Goal: Task Accomplishment & Management: Use online tool/utility

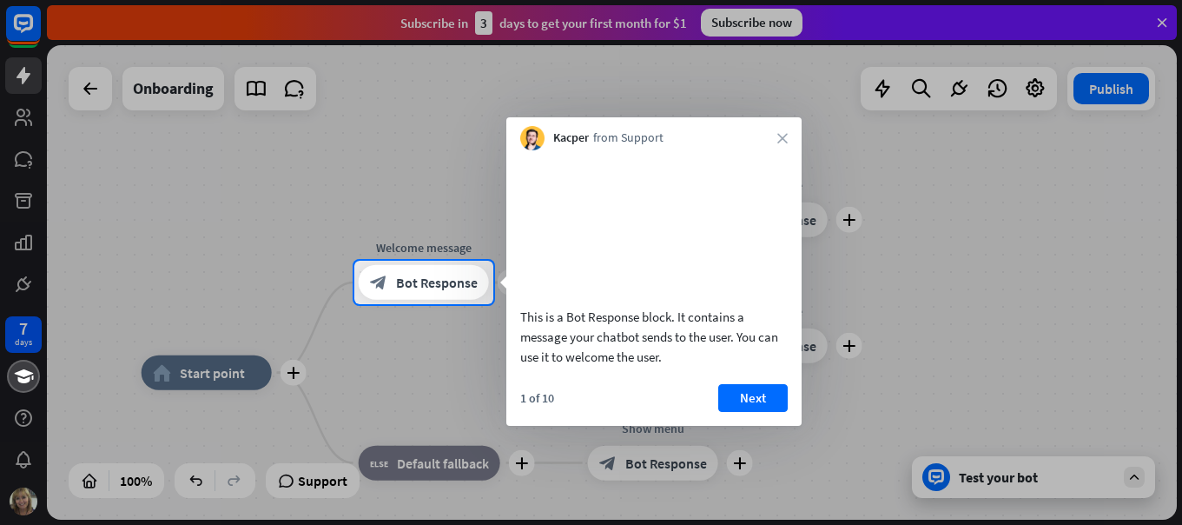
drag, startPoint x: 784, startPoint y: 136, endPoint x: 556, endPoint y: 178, distance: 231.5
click at [769, 141] on div "Kacper from Support close" at bounding box center [653, 133] width 295 height 33
click at [437, 286] on span "Bot Response" at bounding box center [437, 282] width 82 height 17
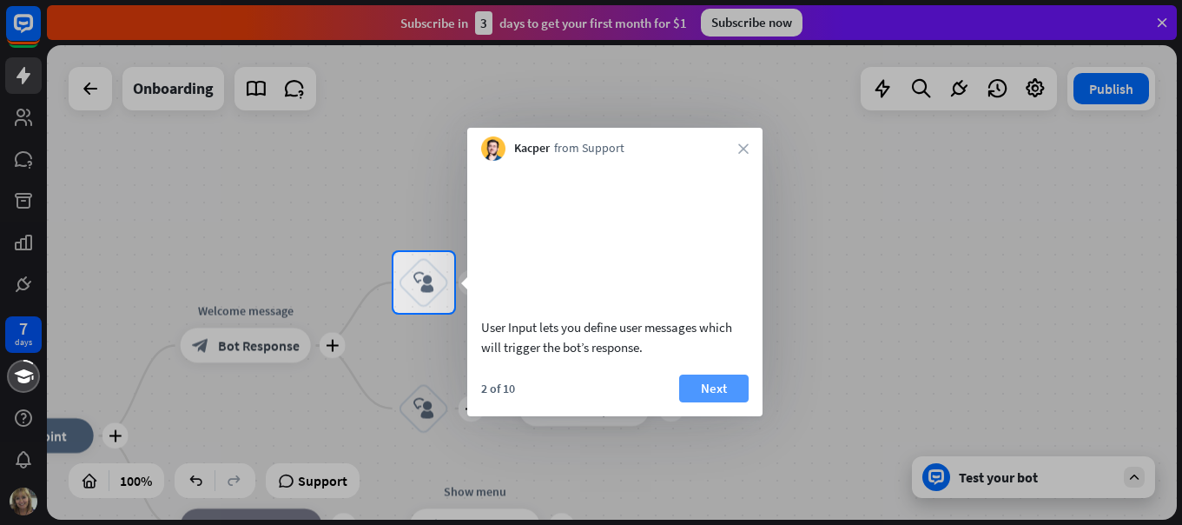
click at [715, 402] on button "Next" at bounding box center [713, 388] width 69 height 28
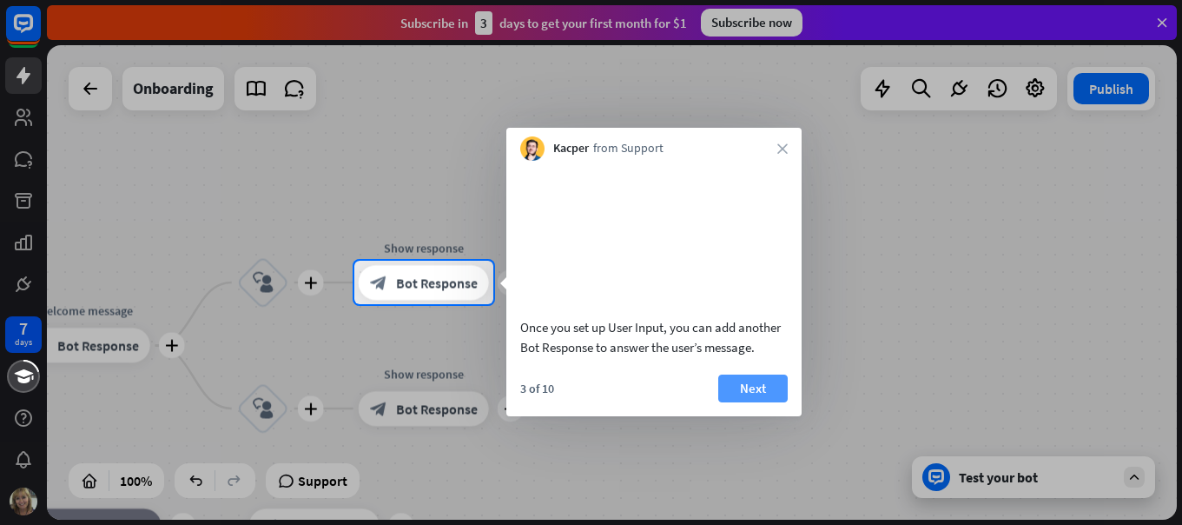
click at [754, 402] on button "Next" at bounding box center [752, 388] width 69 height 28
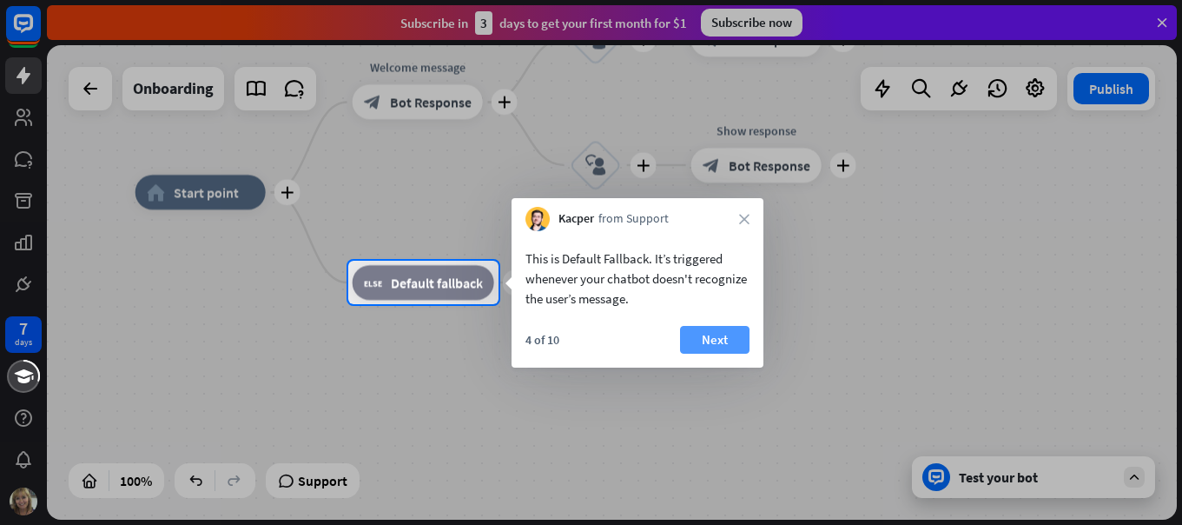
click at [721, 335] on button "Next" at bounding box center [714, 340] width 69 height 28
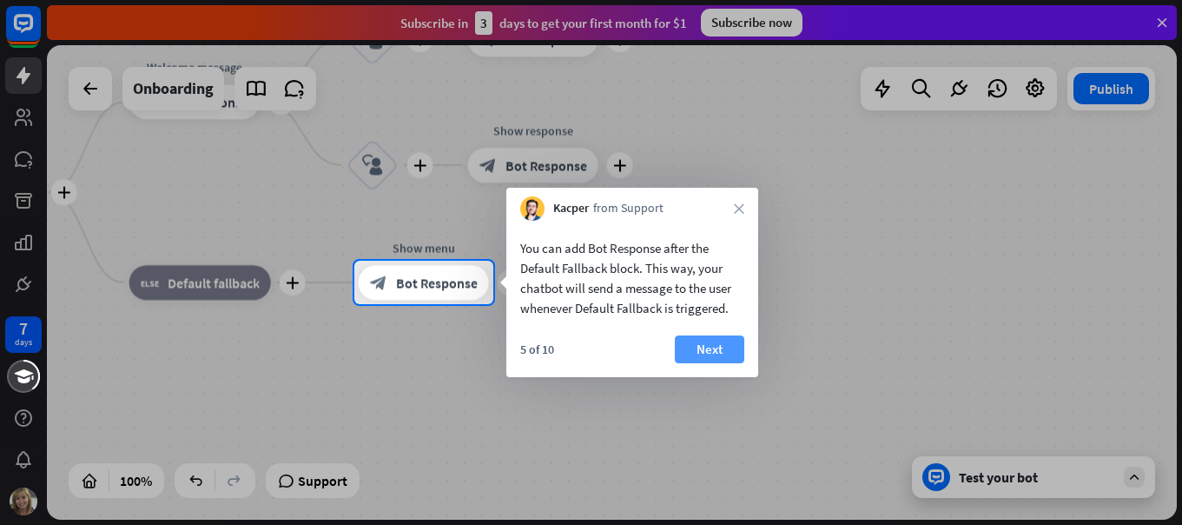
click at [716, 355] on button "Next" at bounding box center [709, 349] width 69 height 28
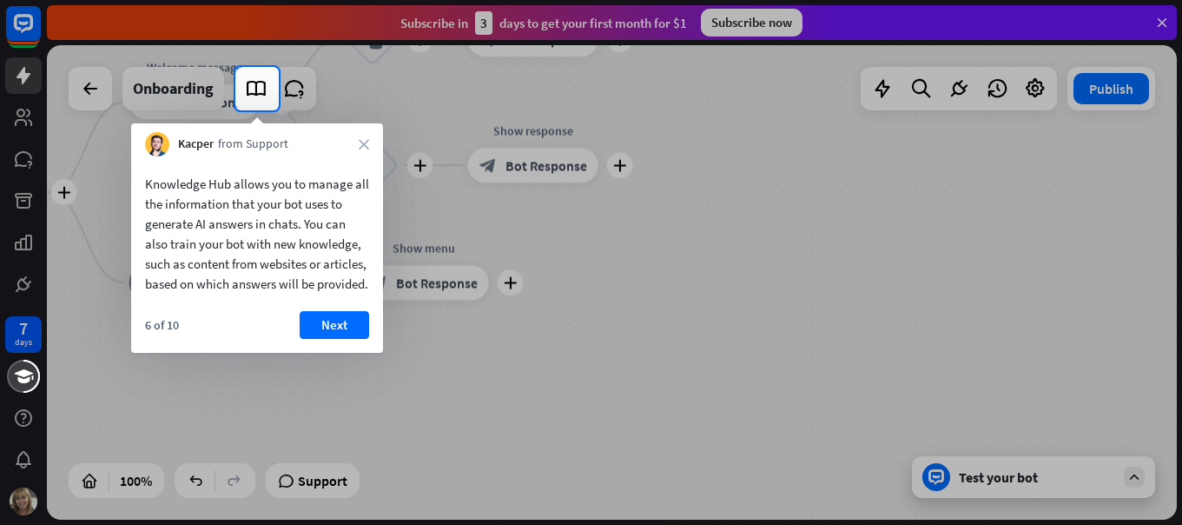
click at [361, 149] on div "Kacper from Support close" at bounding box center [257, 139] width 252 height 33
click at [366, 142] on icon "close" at bounding box center [364, 144] width 10 height 10
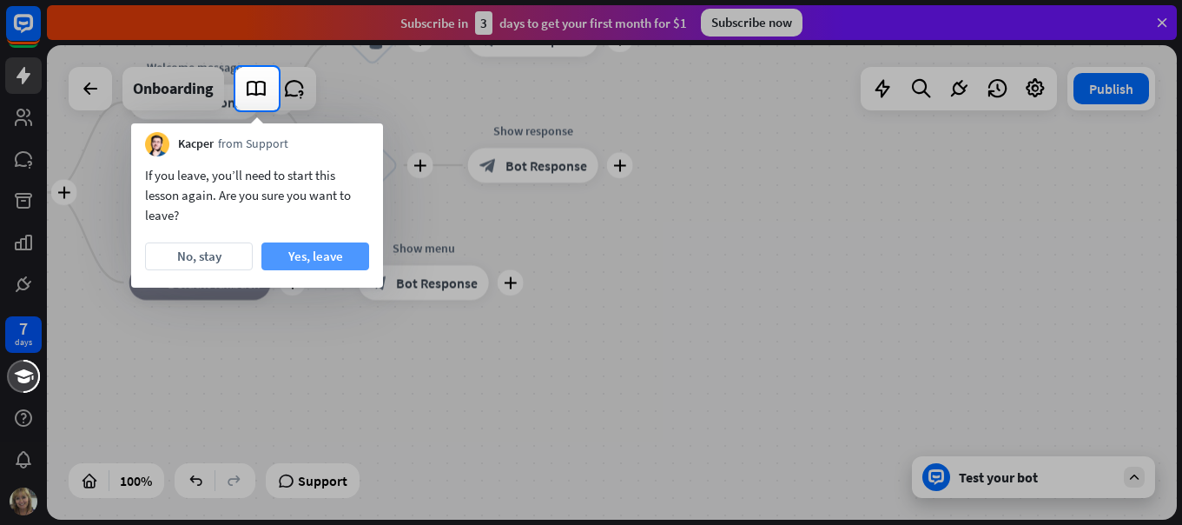
click at [316, 257] on button "Yes, leave" at bounding box center [315, 256] width 108 height 28
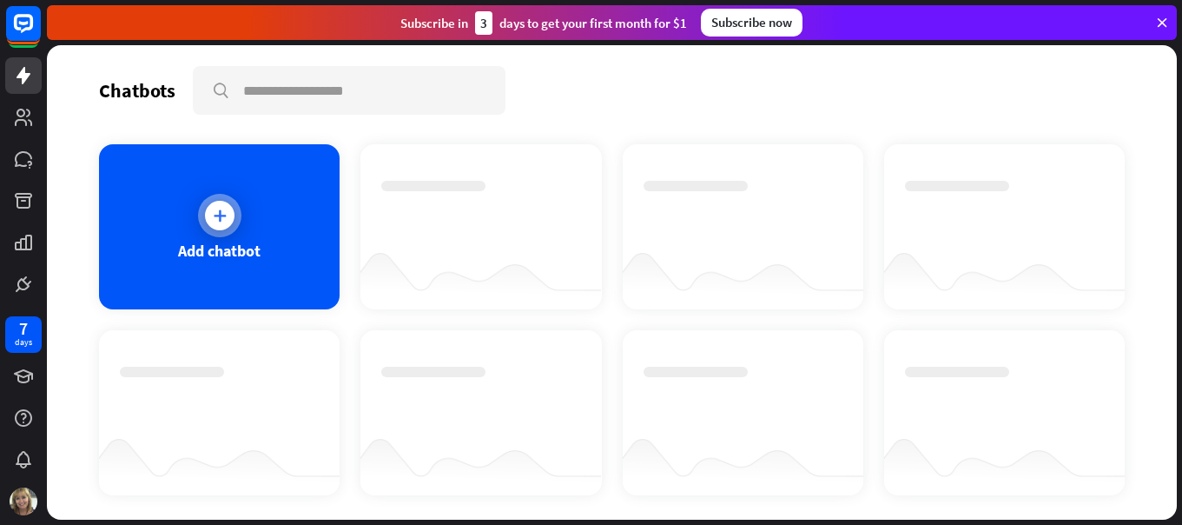
click at [220, 211] on icon at bounding box center [219, 215] width 17 height 17
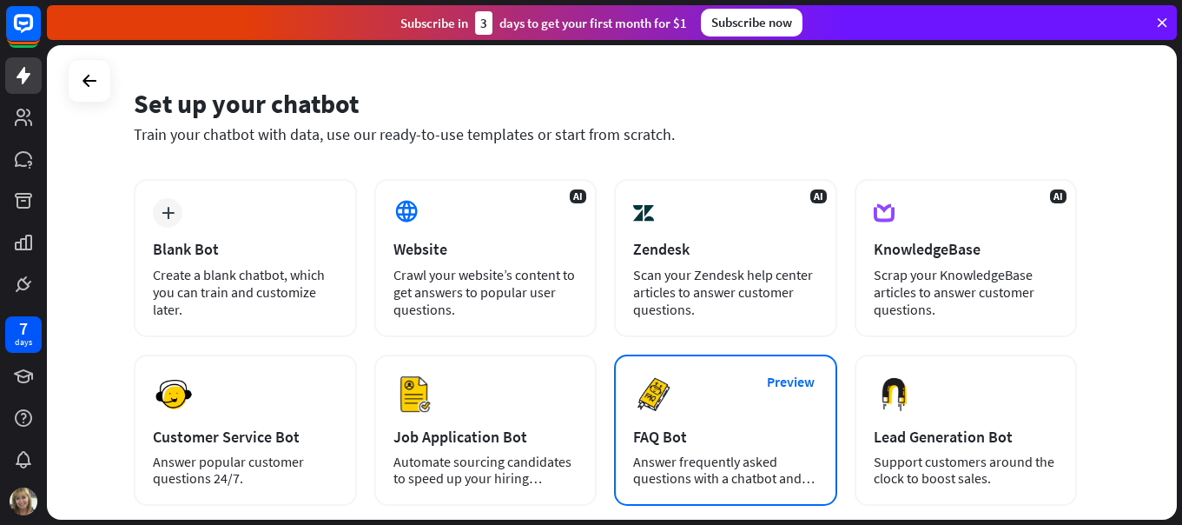
scroll to position [87, 0]
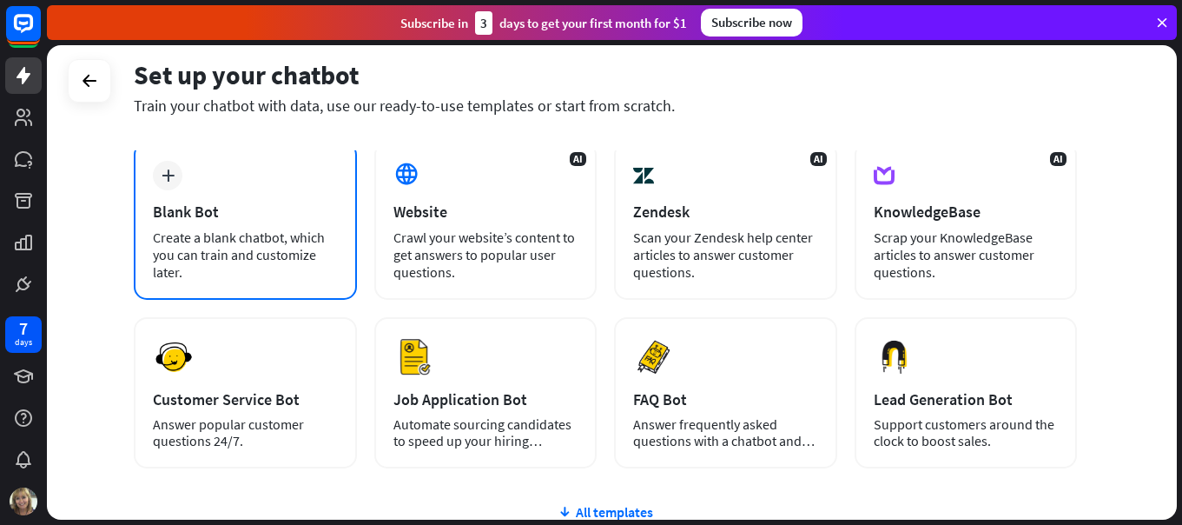
click at [226, 231] on div "Create a blank chatbot, which you can train and customize later." at bounding box center [245, 254] width 185 height 52
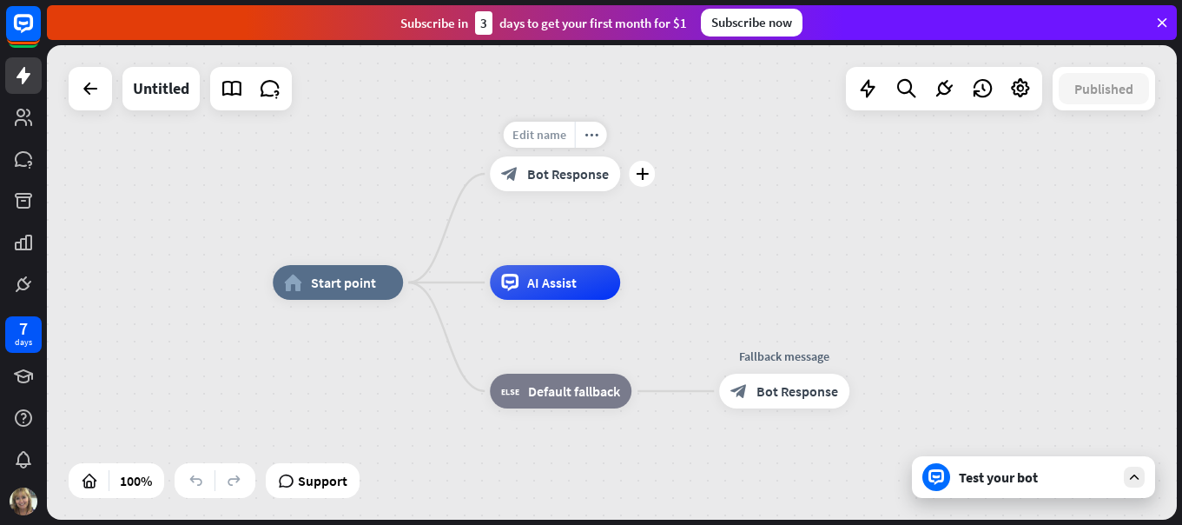
click at [533, 140] on span "Edit name" at bounding box center [540, 135] width 54 height 16
type input "*"
type input "********"
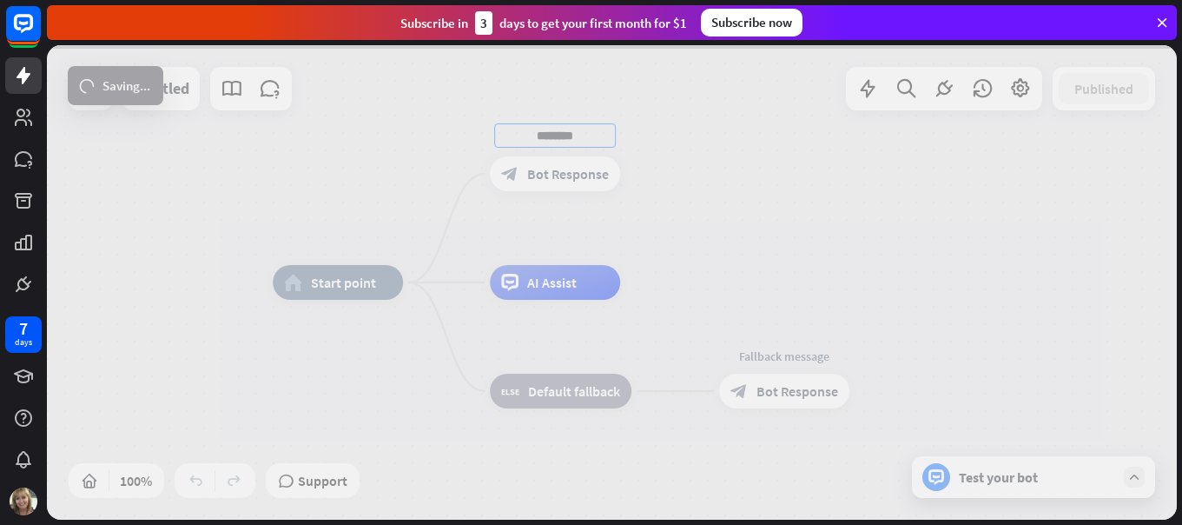
click at [541, 245] on div "home_2 Start point ******** block_bot_response Bot Response Edit name more_hori…" at bounding box center [612, 282] width 1130 height 474
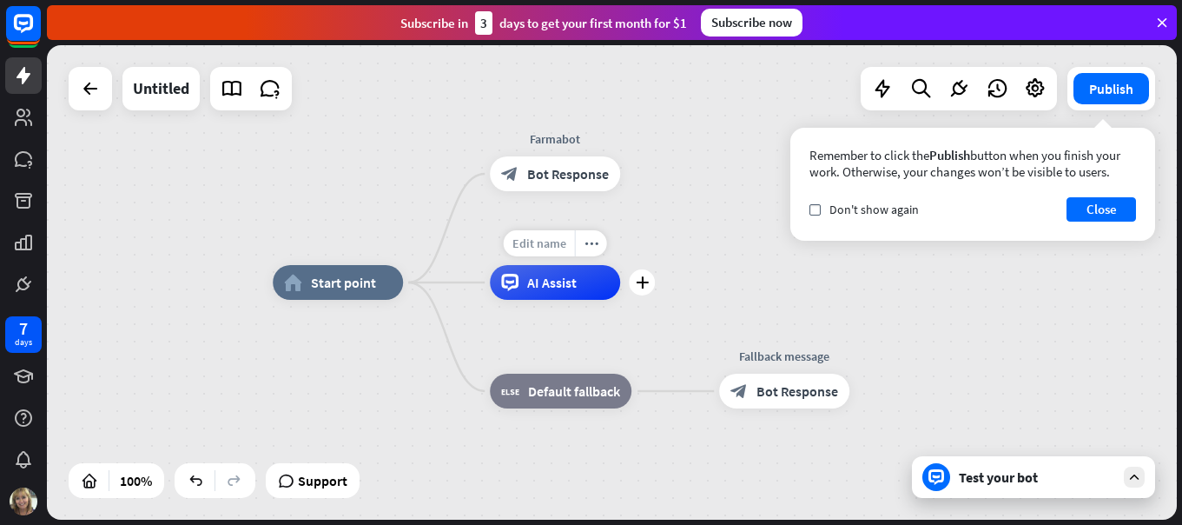
click at [551, 242] on span "Edit name" at bounding box center [540, 243] width 54 height 16
click at [638, 281] on icon "plus" at bounding box center [642, 282] width 13 height 12
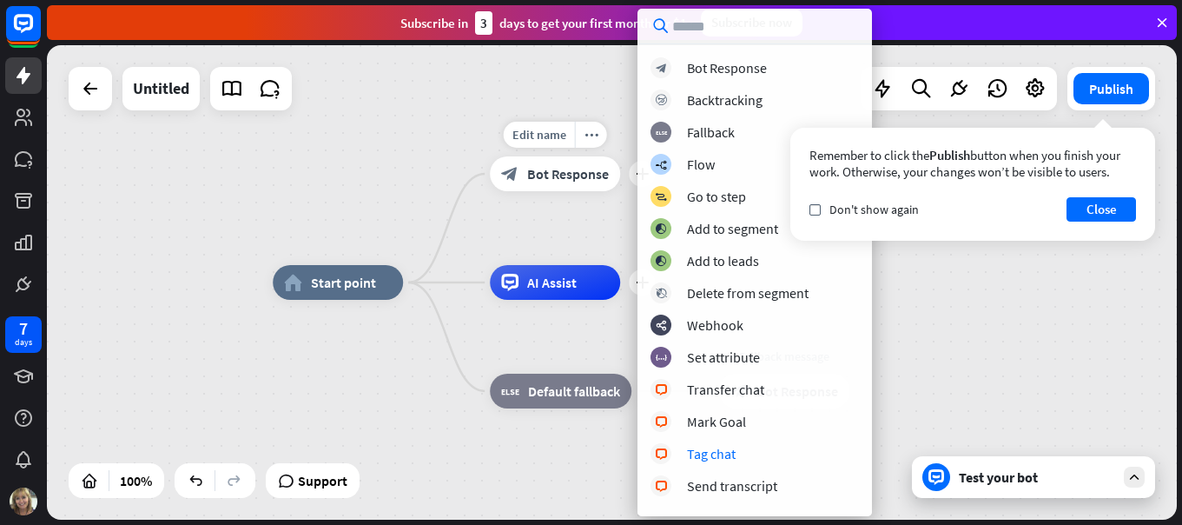
click at [586, 191] on div "Edit name more_horiz plus block_bot_response Bot Response" at bounding box center [555, 173] width 130 height 35
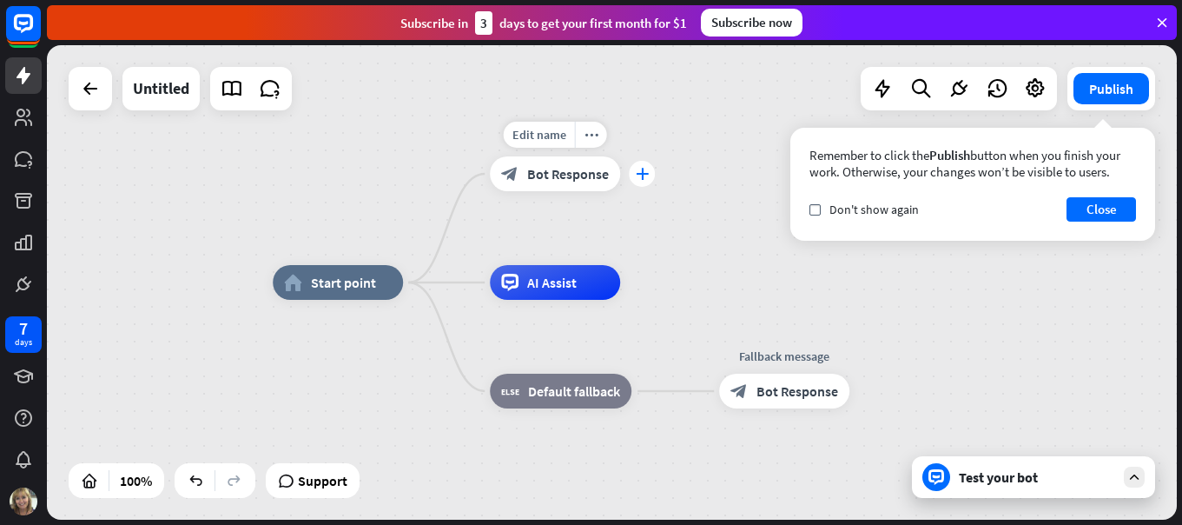
click at [644, 182] on div "plus" at bounding box center [642, 174] width 26 height 26
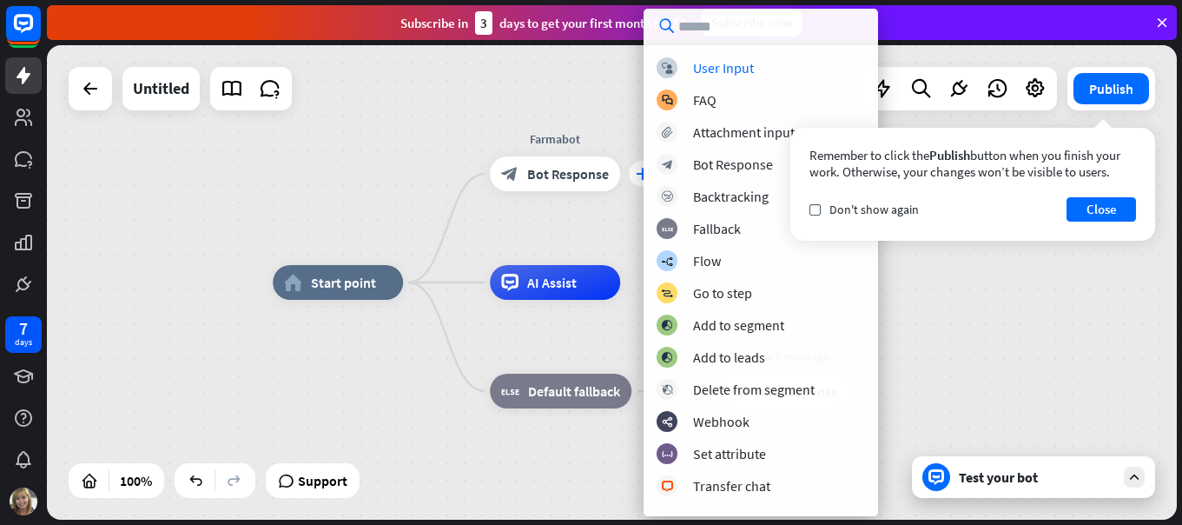
click at [644, 182] on div "block_user_input User Input block_faq FAQ block_attachment Attachment input blo…" at bounding box center [761, 280] width 235 height 446
click at [638, 285] on icon "plus" at bounding box center [642, 282] width 13 height 12
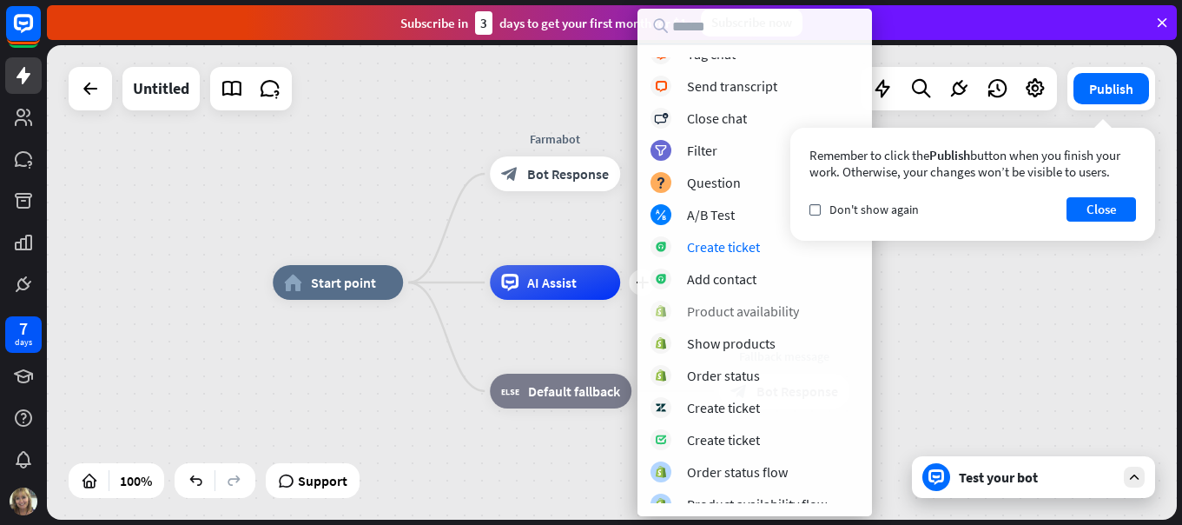
scroll to position [411, 0]
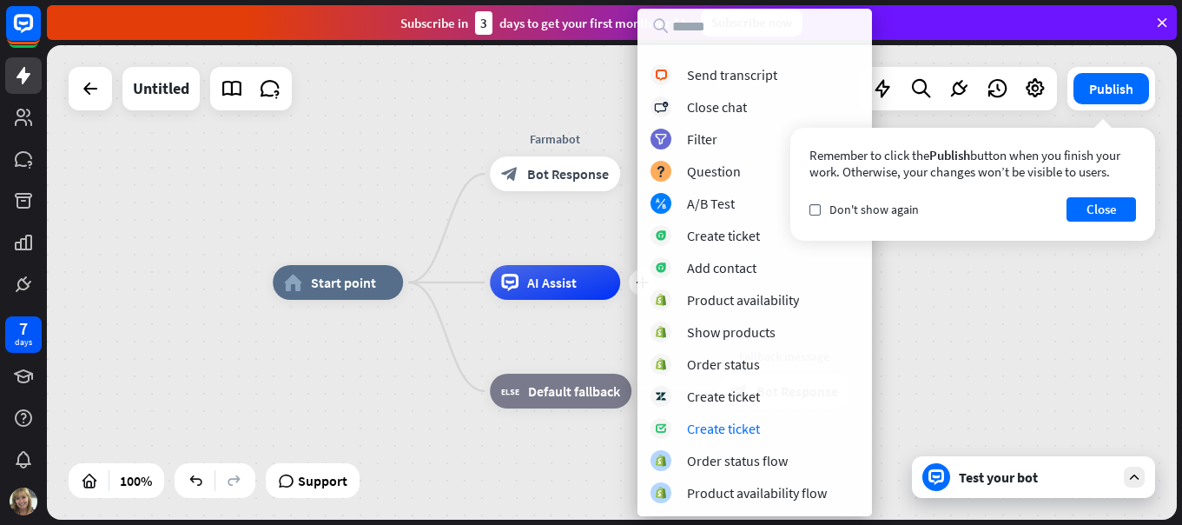
click at [365, 354] on div "home_2 Start point Farmabot block_bot_response Bot Response plus AI Assist bloc…" at bounding box center [838, 519] width 1130 height 474
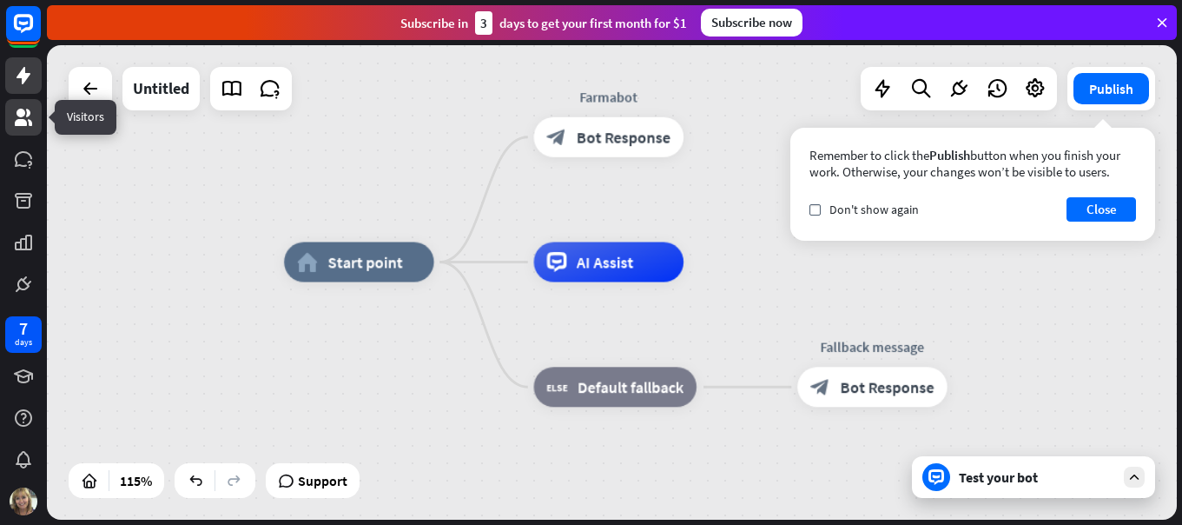
click at [16, 119] on icon at bounding box center [23, 117] width 21 height 21
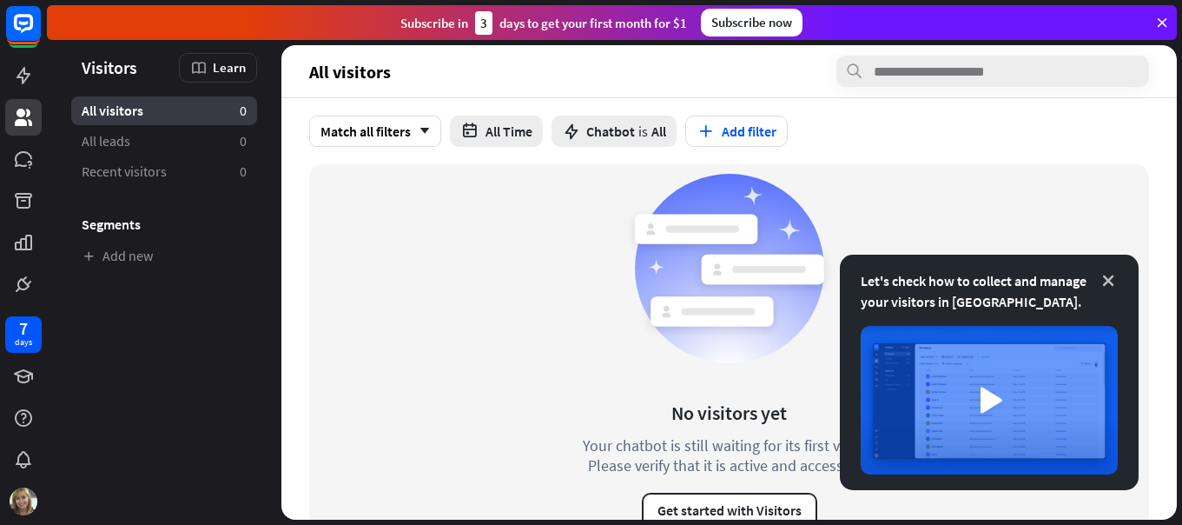
click at [1104, 281] on icon at bounding box center [1108, 280] width 17 height 17
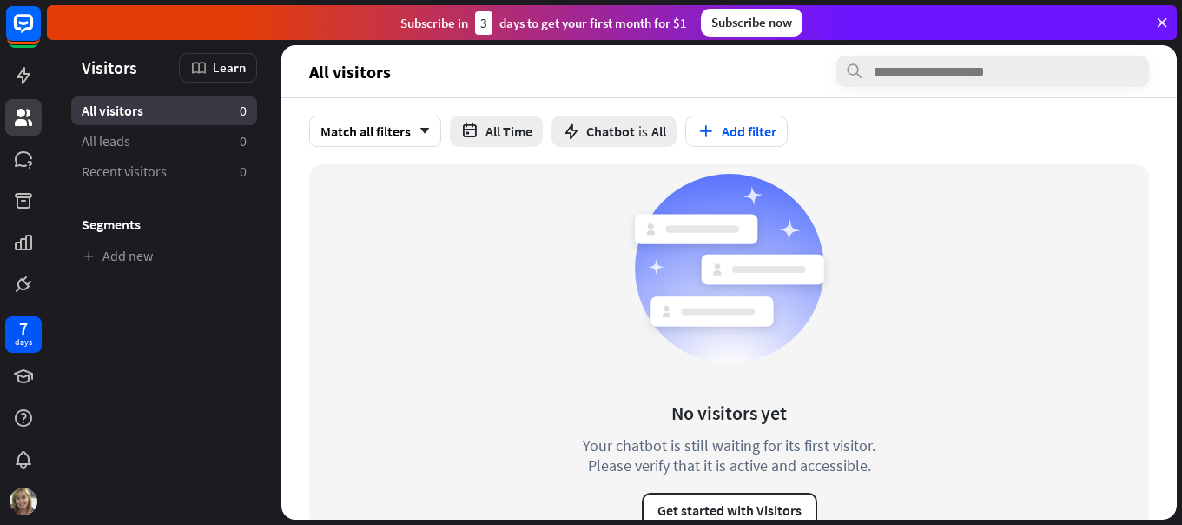
drag, startPoint x: 1162, startPoint y: 23, endPoint x: 992, endPoint y: 0, distance: 171.8
click at [1155, 23] on icon at bounding box center [1163, 23] width 16 height 16
